Goal: Contribute content: Contribute content

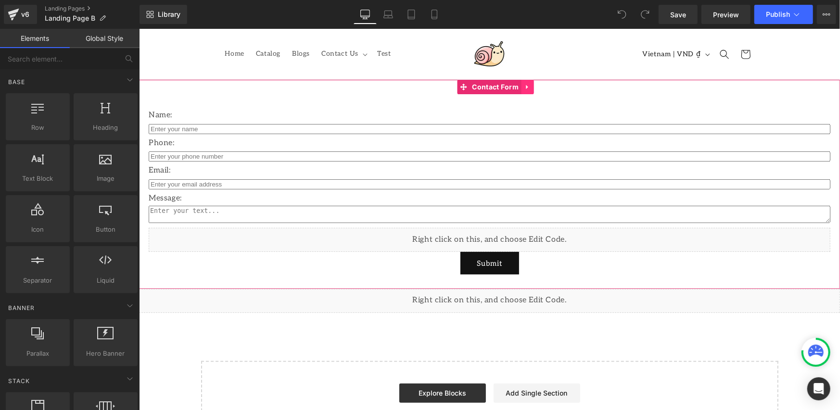
click at [522, 86] on link at bounding box center [526, 86] width 13 height 14
click at [532, 90] on link at bounding box center [533, 86] width 13 height 14
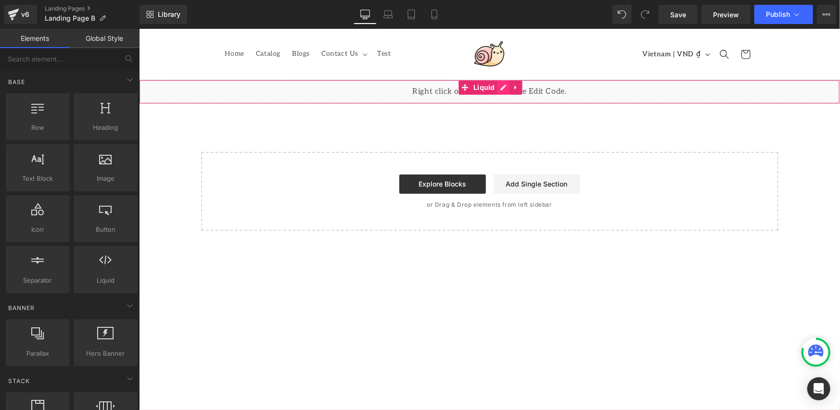
click at [500, 88] on div "Liquid" at bounding box center [488, 91] width 701 height 24
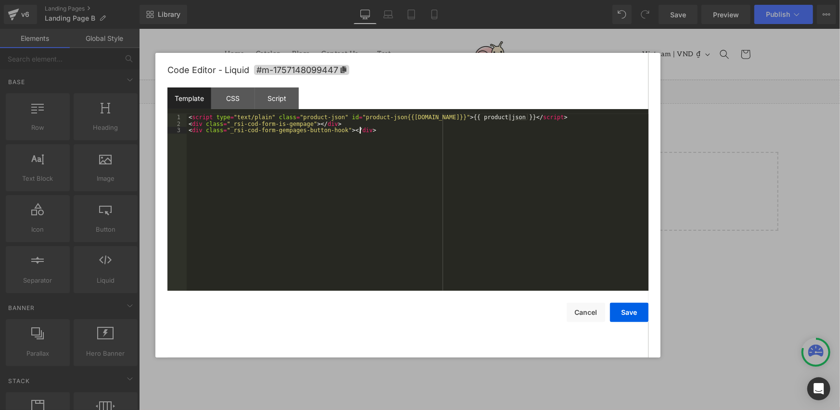
click at [245, 140] on div "< script type = "text/plain" class = "product-json" id = "product-json{{[DOMAIN…" at bounding box center [418, 209] width 462 height 190
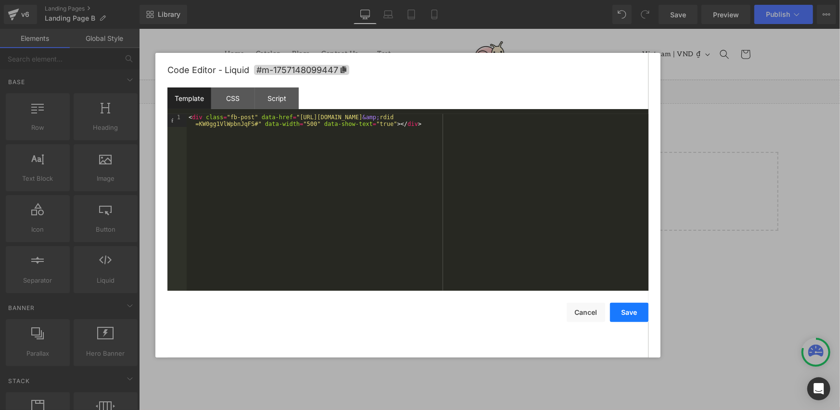
click at [638, 314] on button "Save" at bounding box center [629, 312] width 38 height 19
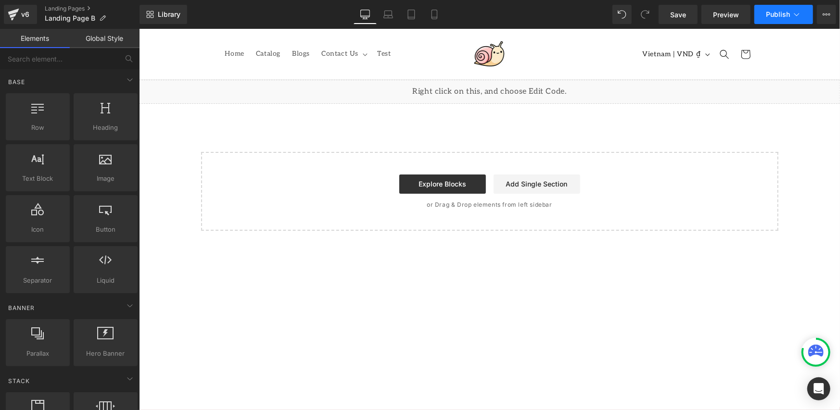
click at [765, 14] on button "Publish" at bounding box center [783, 14] width 59 height 19
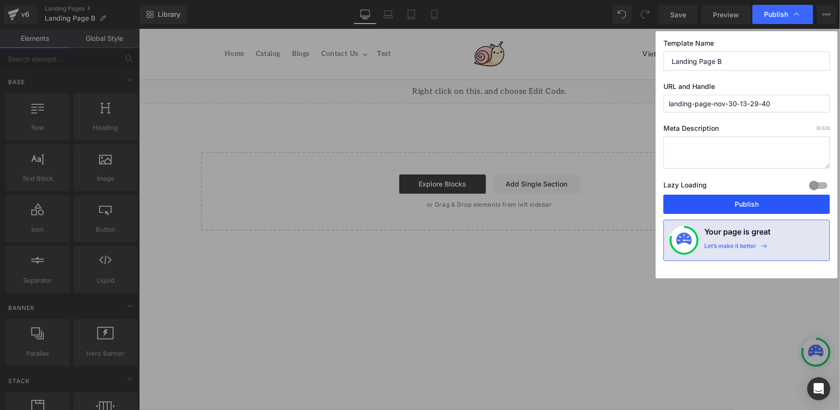
click at [726, 206] on button "Publish" at bounding box center [746, 204] width 166 height 19
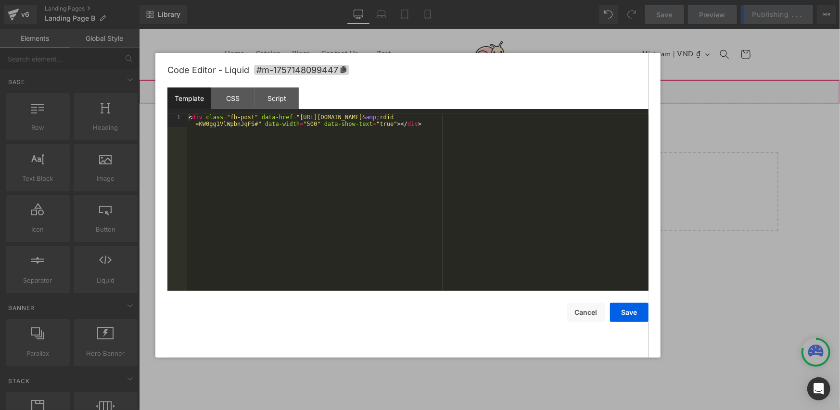
click at [502, 87] on div "Liquid" at bounding box center [488, 91] width 701 height 24
click at [220, 101] on div "CSS" at bounding box center [233, 99] width 44 height 22
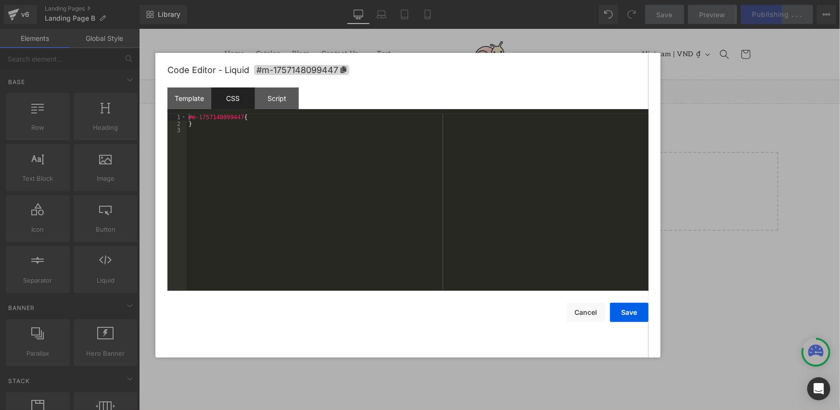
click at [272, 99] on div "Script" at bounding box center [277, 99] width 44 height 22
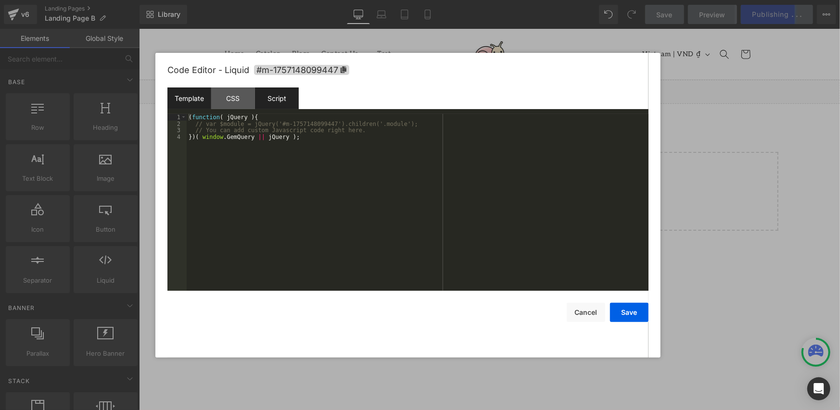
click at [194, 101] on div "Template" at bounding box center [189, 99] width 44 height 22
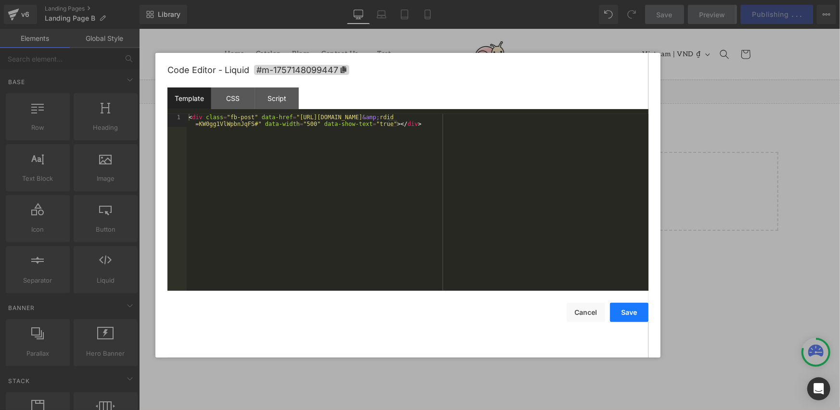
click at [613, 315] on button "Save" at bounding box center [629, 312] width 38 height 19
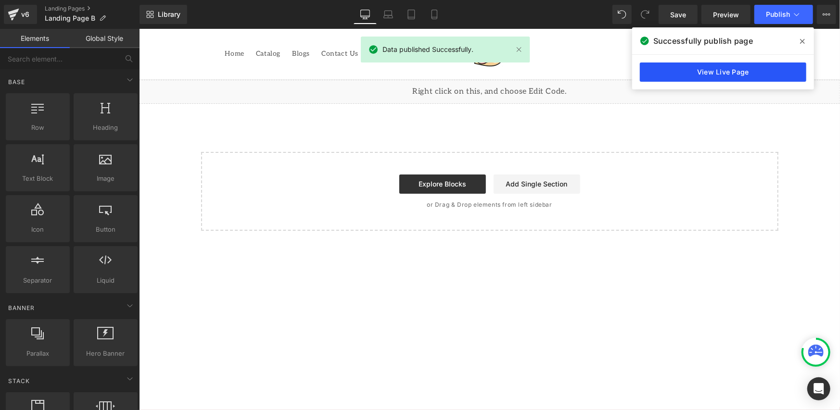
click at [674, 75] on link "View Live Page" at bounding box center [723, 72] width 166 height 19
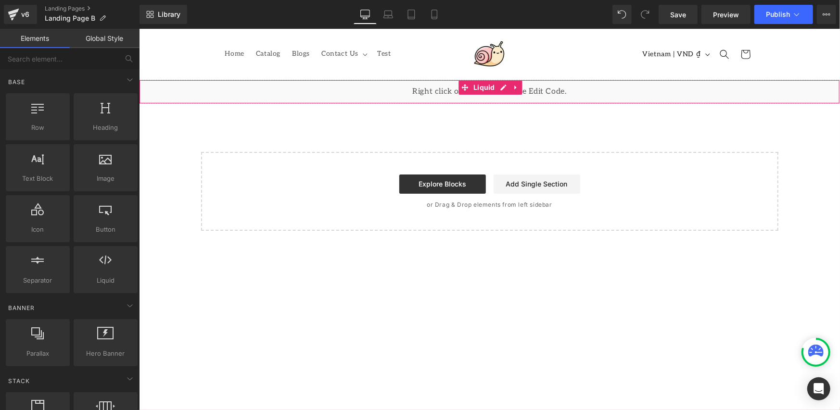
click at [497, 86] on div "Liquid" at bounding box center [488, 91] width 701 height 24
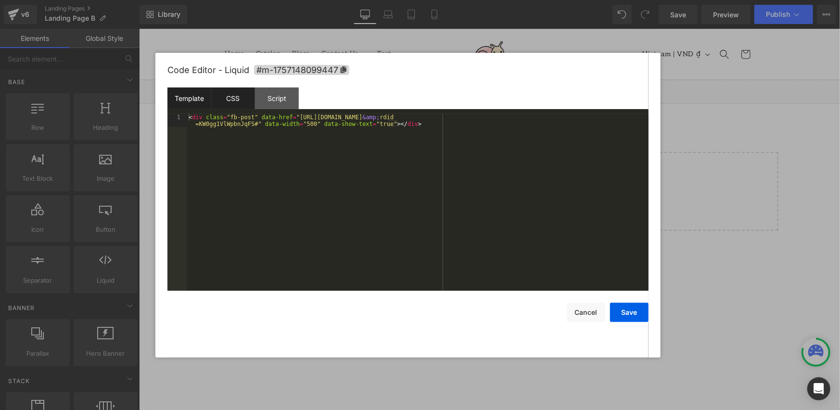
click at [246, 97] on div "CSS" at bounding box center [233, 99] width 44 height 22
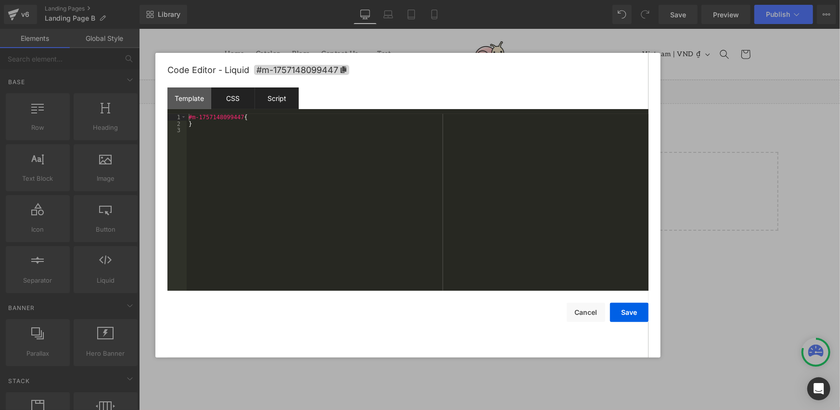
click at [293, 98] on div "Script" at bounding box center [277, 99] width 44 height 22
click at [269, 127] on div "( function ( jQuery ) { // var $module = jQuery('#m-1757148099447').children('.…" at bounding box center [418, 209] width 462 height 190
click at [337, 137] on div "( function ( jQuery ) { // var $module = jQuery('#m-1757148099447').children('.…" at bounding box center [418, 209] width 462 height 190
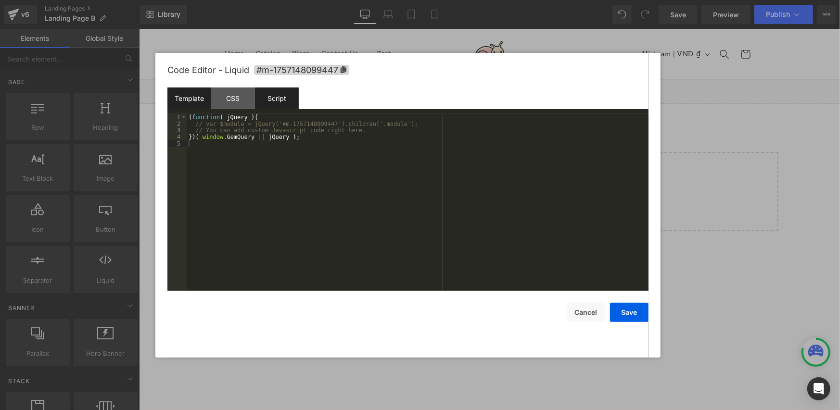
click at [200, 100] on div "Template" at bounding box center [189, 99] width 44 height 22
click at [189, 115] on div "< div class = "fb-post" data-href = "[URL][DOMAIN_NAME] &amp; rdid =KW0gg1VlWpb…" at bounding box center [418, 215] width 462 height 203
paste textarea
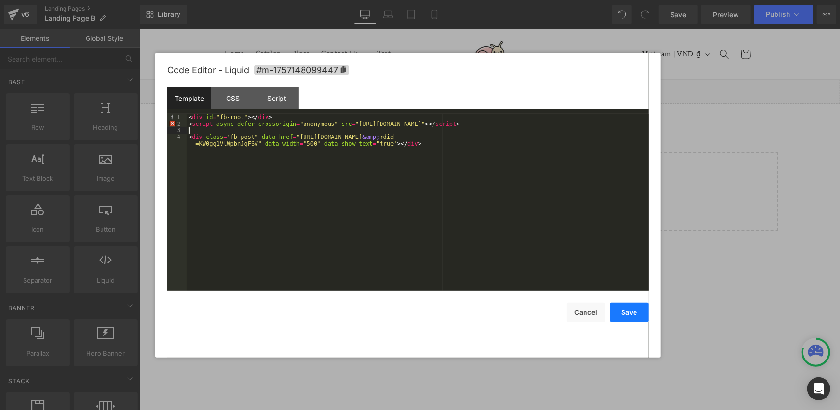
click at [630, 310] on button "Save" at bounding box center [629, 312] width 38 height 19
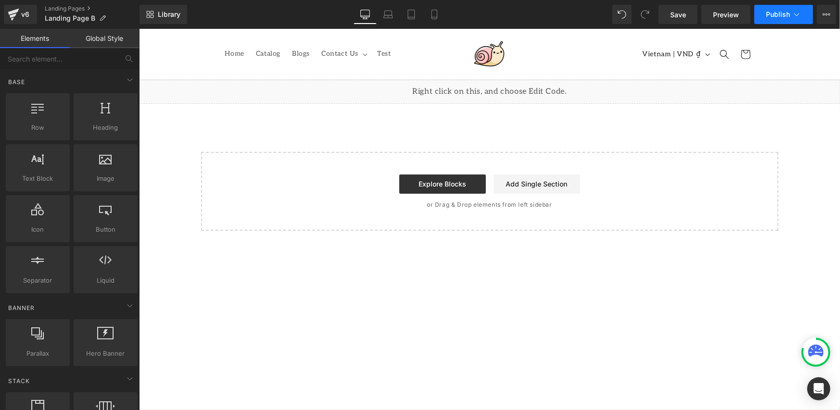
click at [769, 13] on span "Publish" at bounding box center [778, 15] width 24 height 8
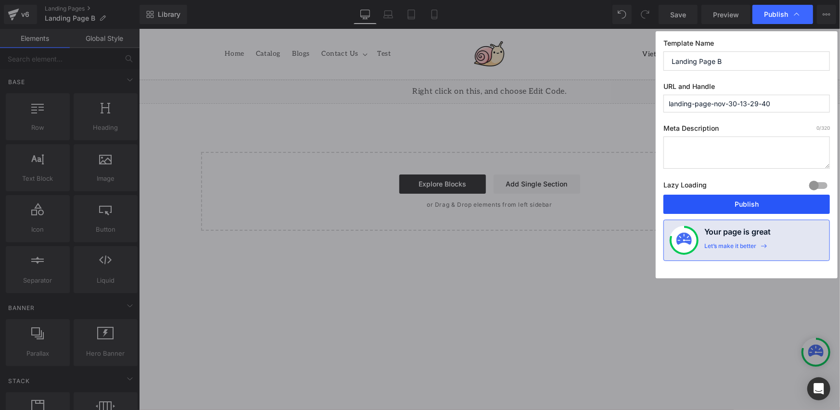
click at [727, 208] on button "Publish" at bounding box center [746, 204] width 166 height 19
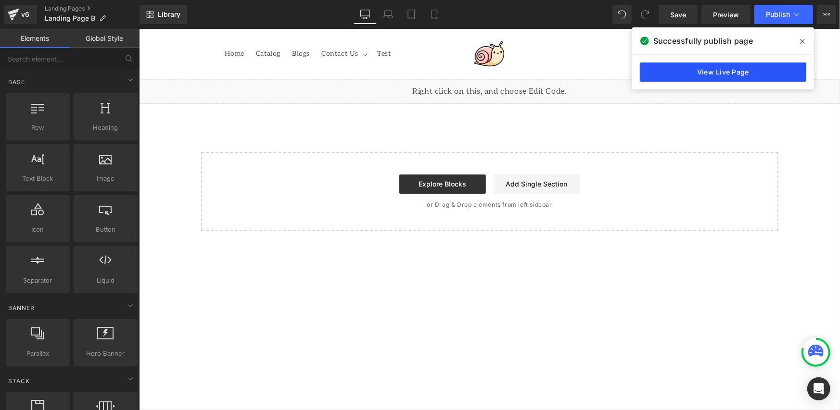
click at [688, 63] on link "View Live Page" at bounding box center [723, 72] width 166 height 19
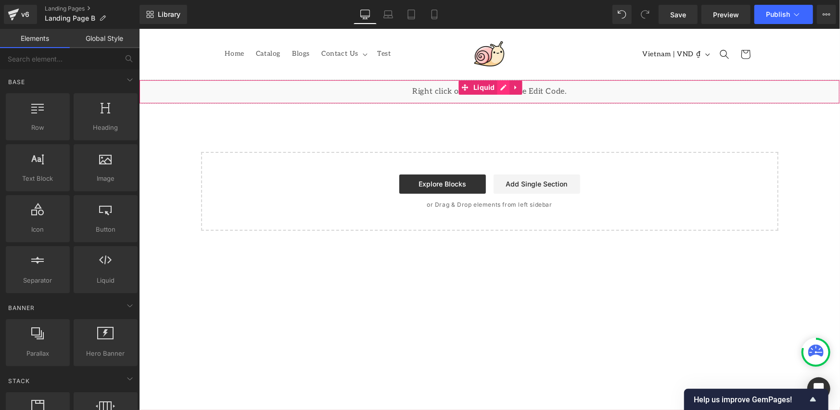
click at [500, 87] on div "Liquid" at bounding box center [488, 91] width 701 height 24
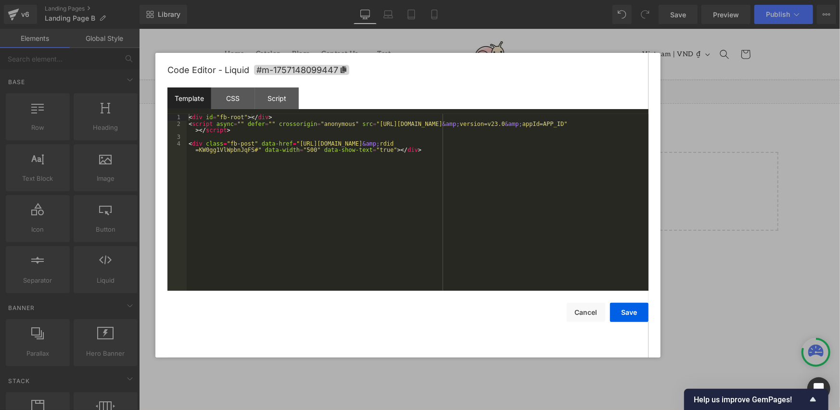
click at [403, 128] on div "< div id = "fb-root" > </ div > < script async = "" defer = "" crossorigin = "a…" at bounding box center [418, 212] width 462 height 197
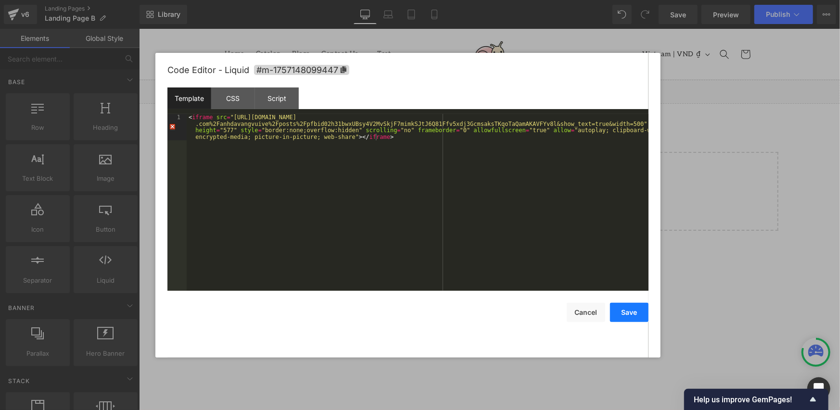
click at [622, 312] on button "Save" at bounding box center [629, 312] width 38 height 19
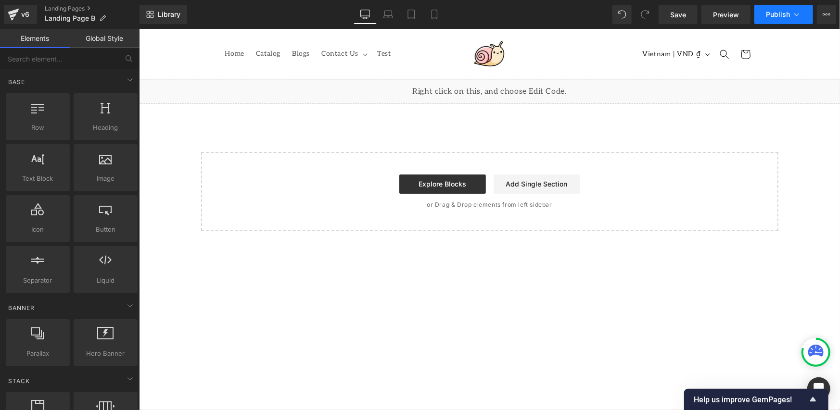
click at [759, 16] on button "Publish" at bounding box center [783, 14] width 59 height 19
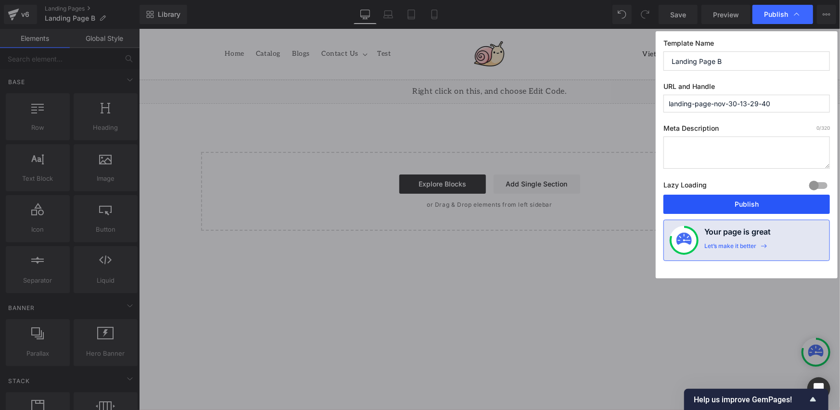
click at [716, 203] on button "Publish" at bounding box center [746, 204] width 166 height 19
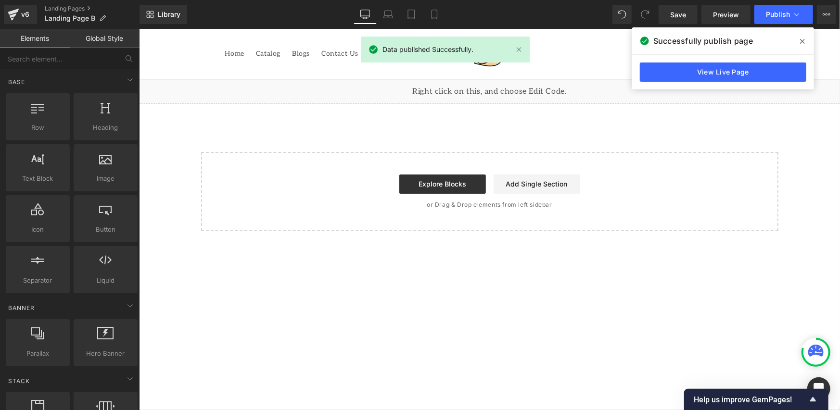
click at [710, 125] on div "CHECK AVAILABILITY 👉 Button Row Liquid Select your layout" at bounding box center [488, 154] width 701 height 151
